Goal: Entertainment & Leisure: Consume media (video, audio)

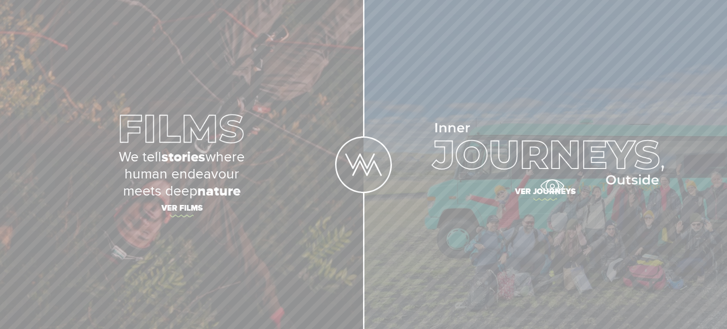
click at [552, 186] on span "Ver journeys" at bounding box center [544, 193] width 331 height 20
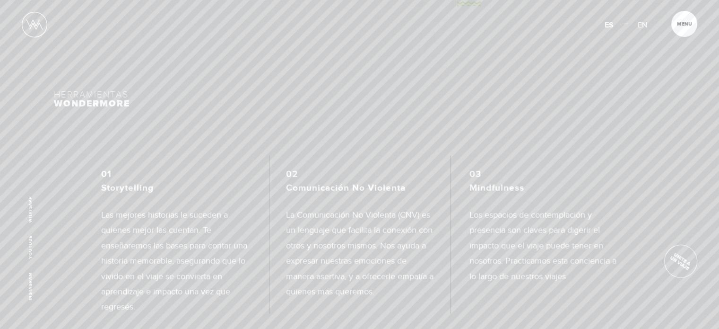
scroll to position [2173, 0]
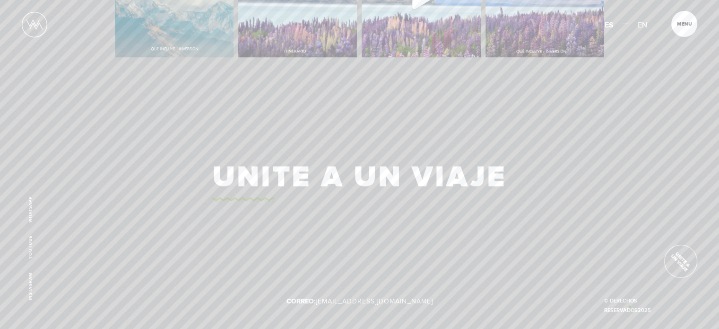
click at [630, 306] on p "© Derechos Reservados 2025" at bounding box center [635, 305] width 61 height 19
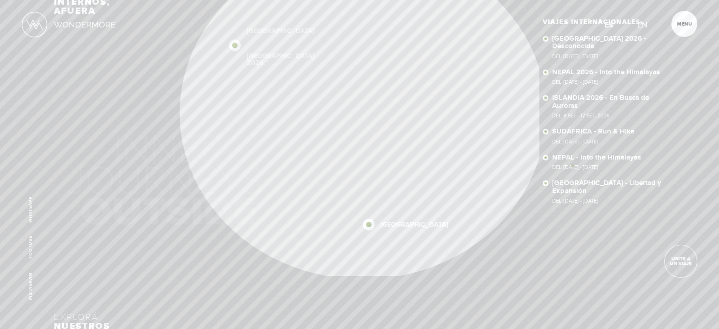
scroll to position [26, 0]
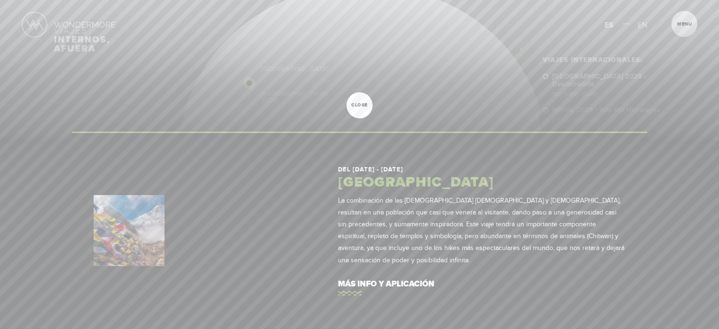
click at [521, 49] on div at bounding box center [359, 164] width 719 height 329
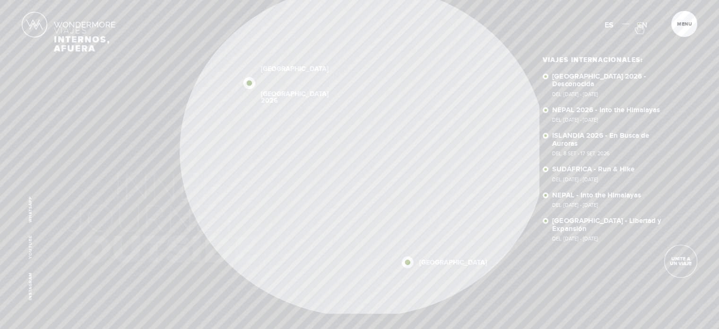
click at [639, 23] on span "EN" at bounding box center [642, 24] width 9 height 9
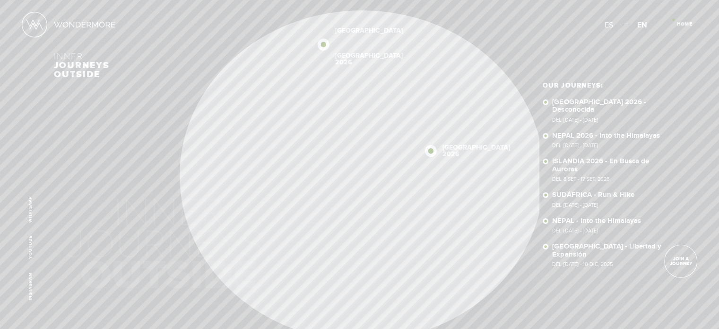
click at [674, 19] on article "Home Close" at bounding box center [685, 24] width 26 height 26
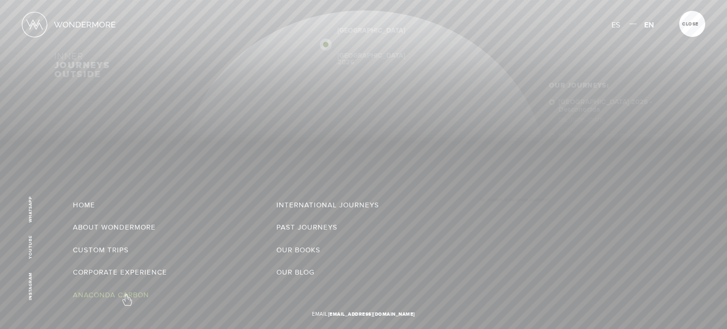
click at [126, 295] on link "Anaconda Carbon" at bounding box center [111, 294] width 76 height 15
click at [87, 227] on link "About Wondermore" at bounding box center [114, 226] width 83 height 15
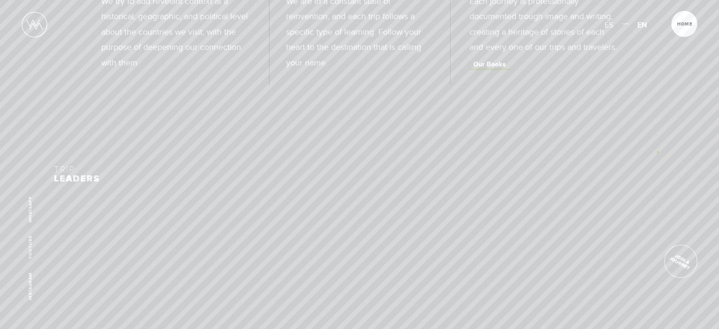
scroll to position [1165, 0]
click at [486, 246] on link "Our Books" at bounding box center [490, 241] width 40 height 9
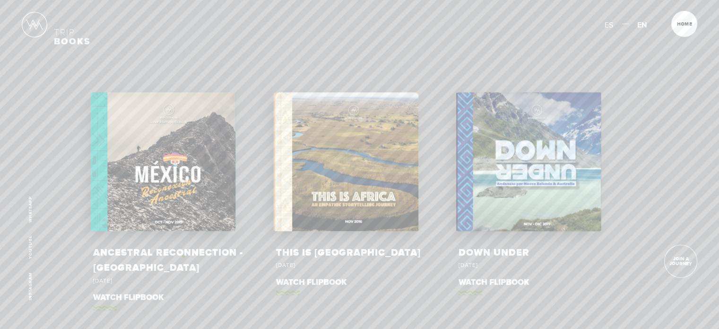
scroll to position [56, 0]
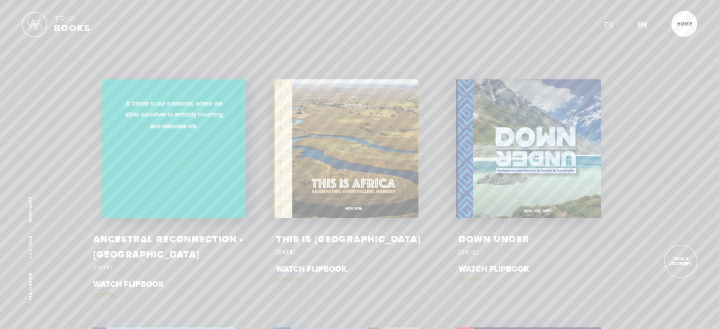
click at [180, 162] on div "A tribute to our ancestors, where we allow ourselves to embody mourning and cel…" at bounding box center [174, 148] width 143 height 139
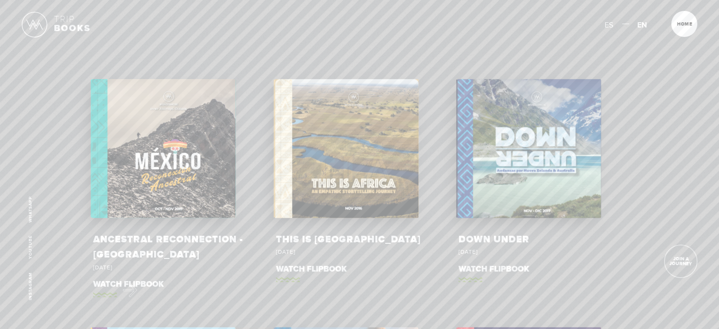
click at [125, 288] on link "Watch Flipbook" at bounding box center [175, 285] width 165 height 27
click at [68, 26] on img at bounding box center [84, 24] width 61 height 6
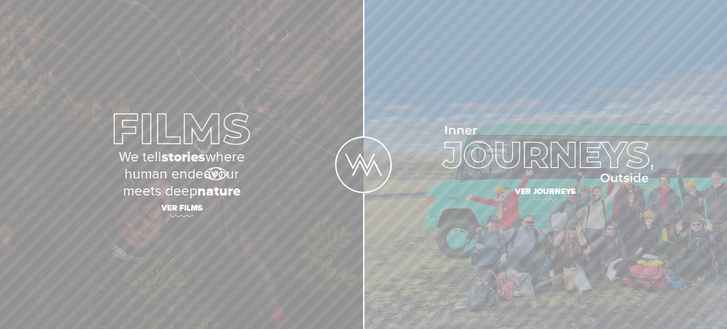
click at [215, 174] on p "We tell stories where human endeavour meets deep nature" at bounding box center [181, 174] width 331 height 51
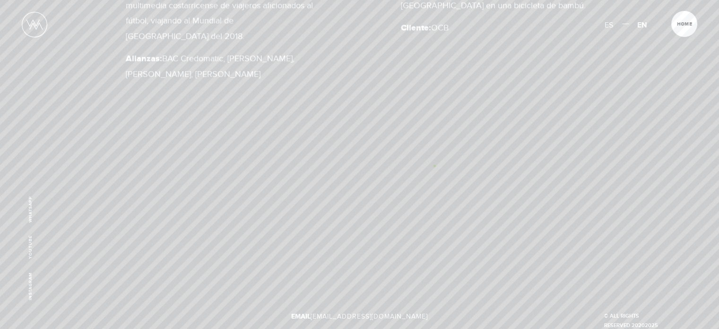
scroll to position [810, 0]
click at [621, 312] on p "© ALL RIGHTS RESERVED 2020 2025" at bounding box center [635, 321] width 61 height 19
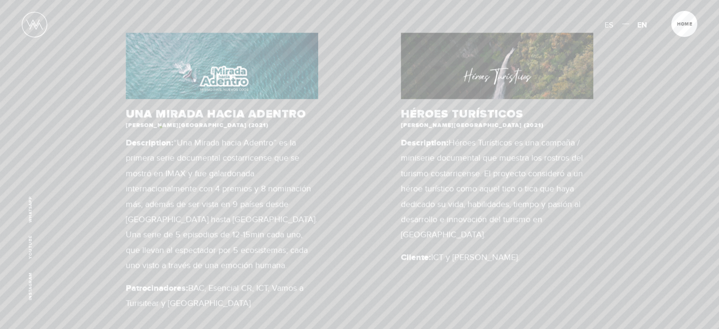
scroll to position [295, 0]
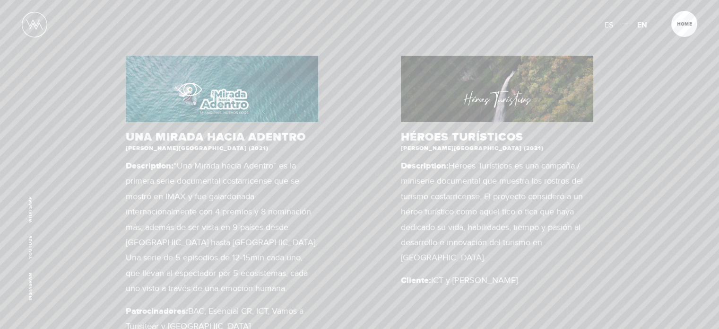
click at [190, 89] on figure at bounding box center [222, 88] width 193 height 66
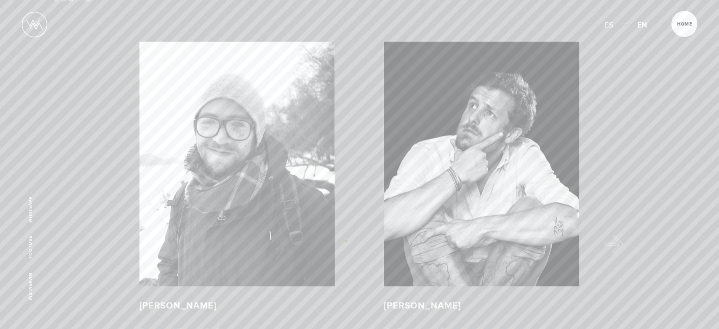
scroll to position [1606, 0]
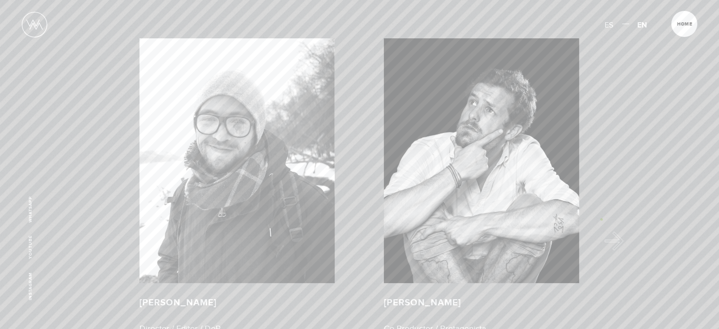
click at [602, 219] on div "[PERSON_NAME] Co-Productor / Protagonista @sebasaventurero" at bounding box center [481, 195] width 245 height 314
click at [613, 232] on button "Next" at bounding box center [617, 241] width 19 height 19
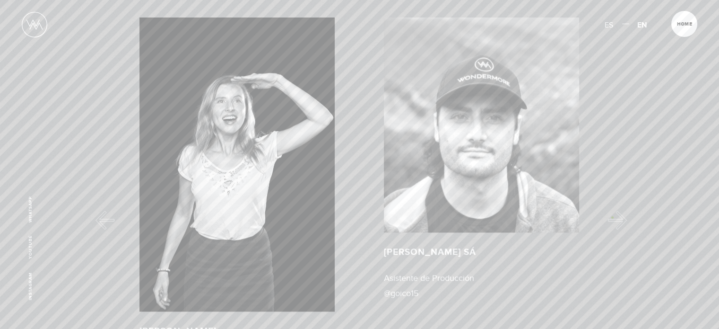
scroll to position [1624, 0]
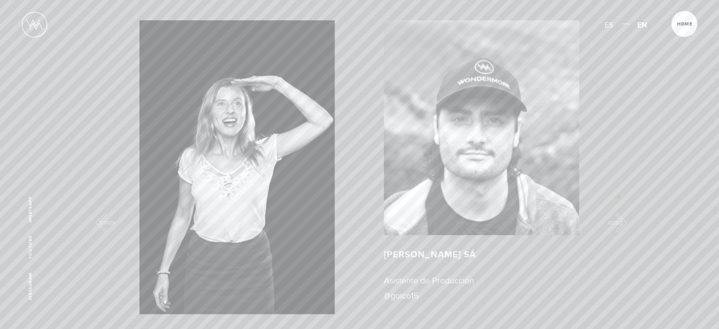
click at [619, 213] on button "Next" at bounding box center [617, 222] width 19 height 19
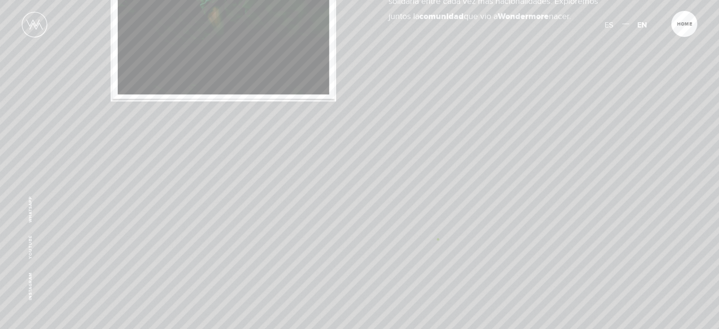
scroll to position [2534, 0]
